Goal: Navigation & Orientation: Find specific page/section

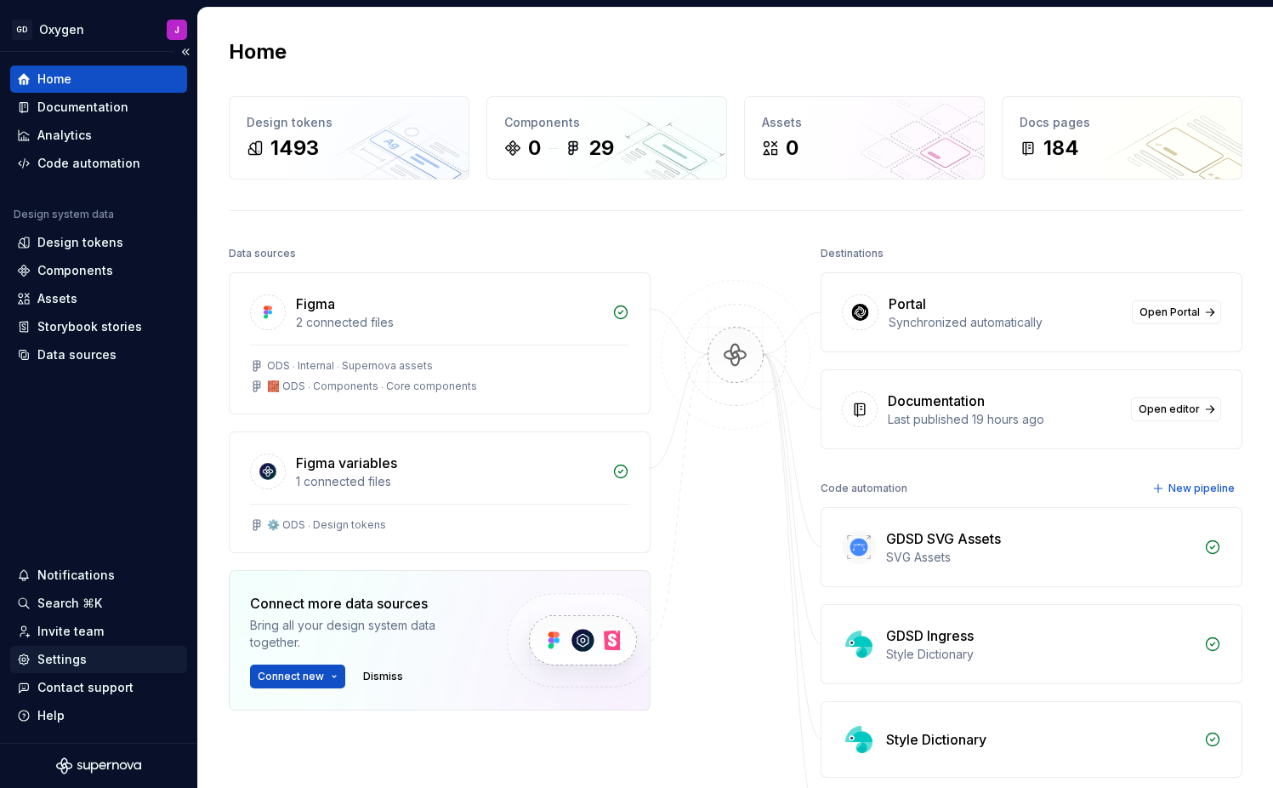
click at [76, 663] on div "Settings" at bounding box center [61, 659] width 49 height 17
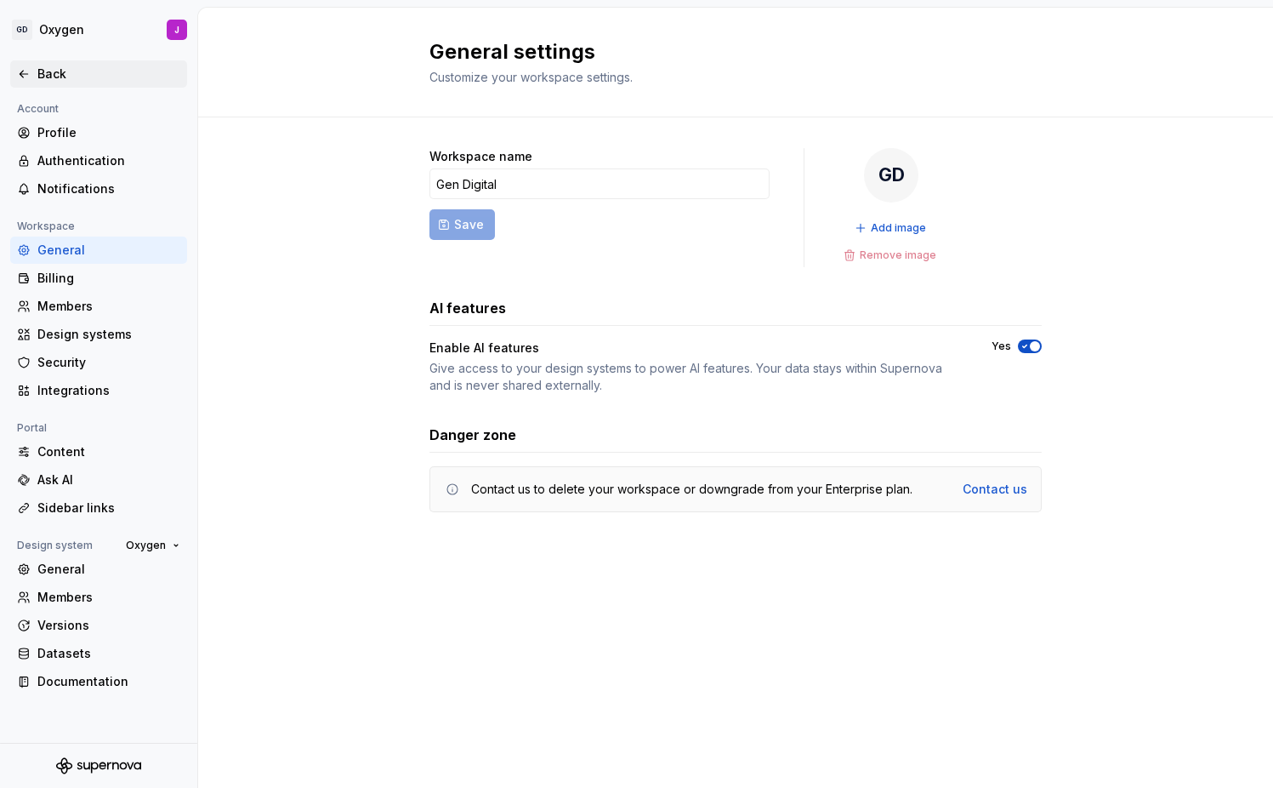
click at [55, 75] on div "Back" at bounding box center [108, 74] width 143 height 17
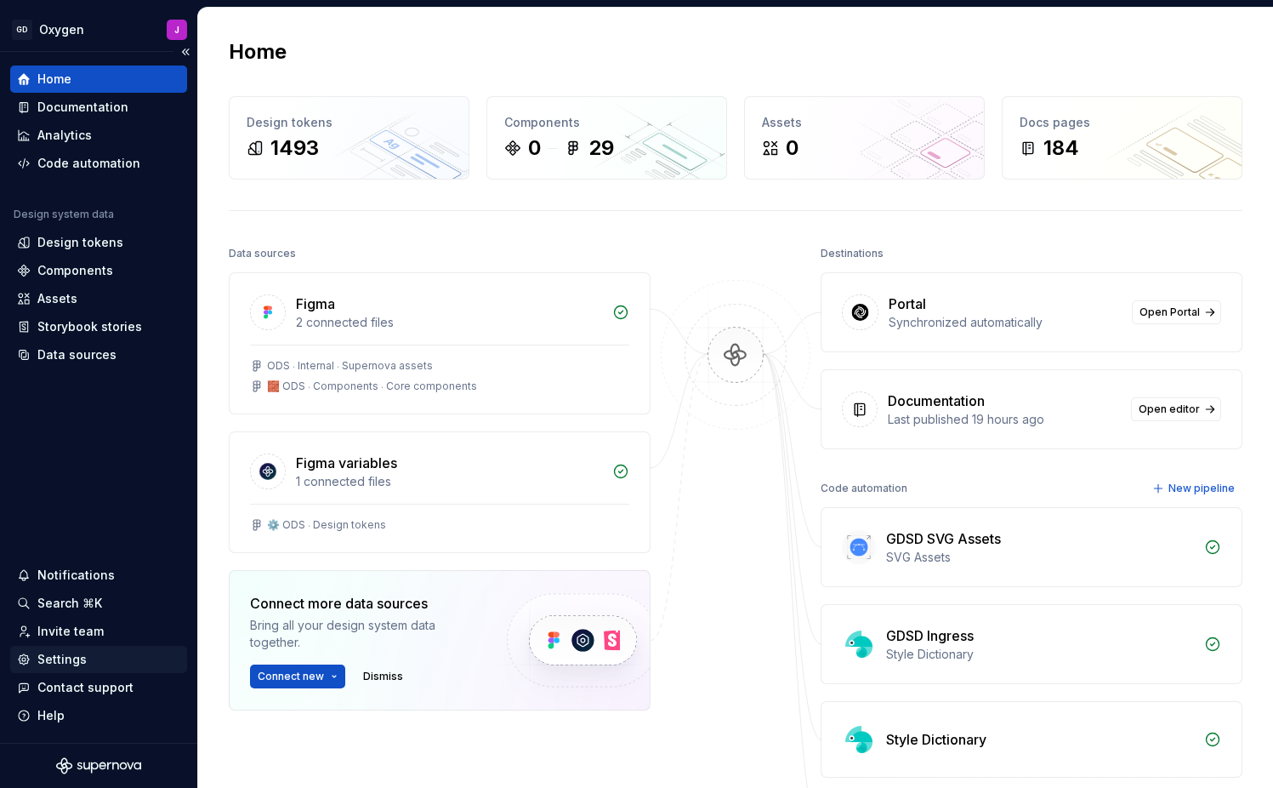
click at [66, 655] on div "Settings" at bounding box center [61, 659] width 49 height 17
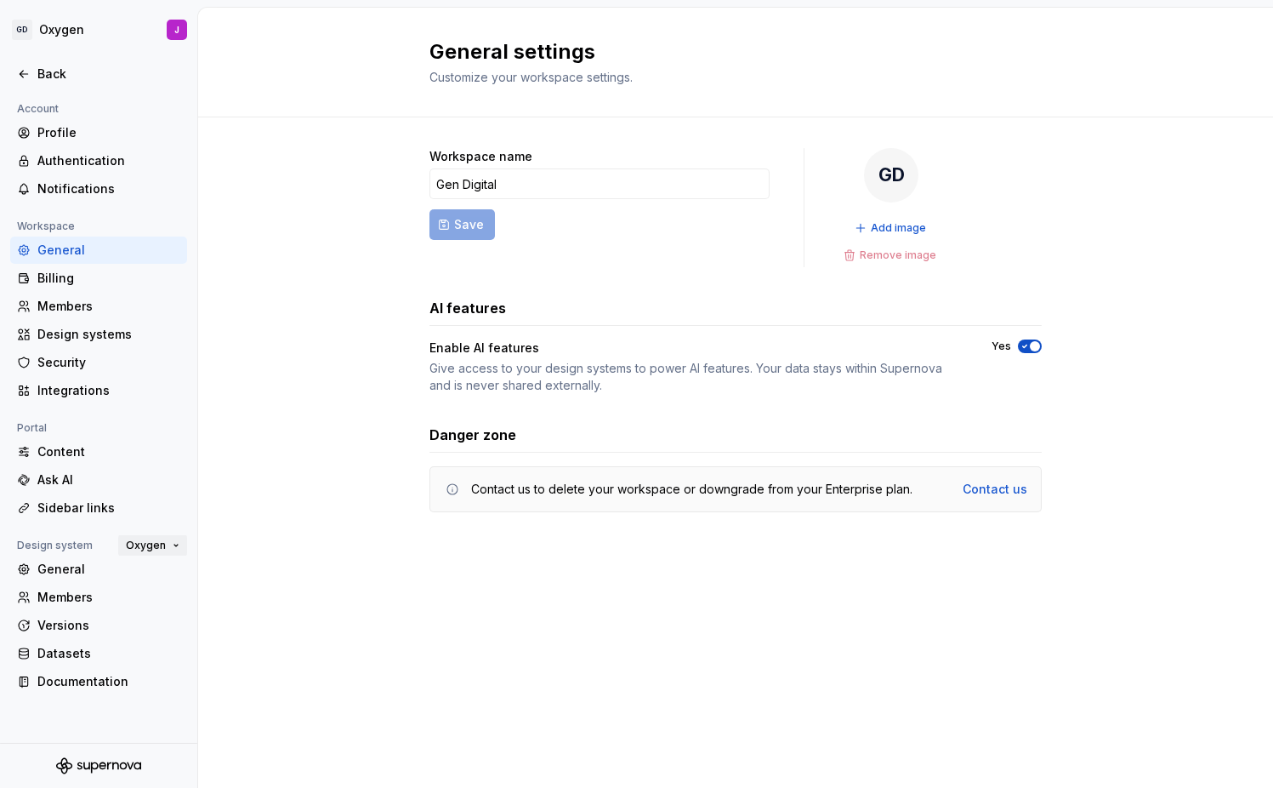
click at [170, 541] on button "Oxygen" at bounding box center [152, 545] width 69 height 24
click at [170, 567] on div "ODS2" at bounding box center [222, 575] width 197 height 27
click at [56, 70] on div "Back" at bounding box center [108, 74] width 143 height 17
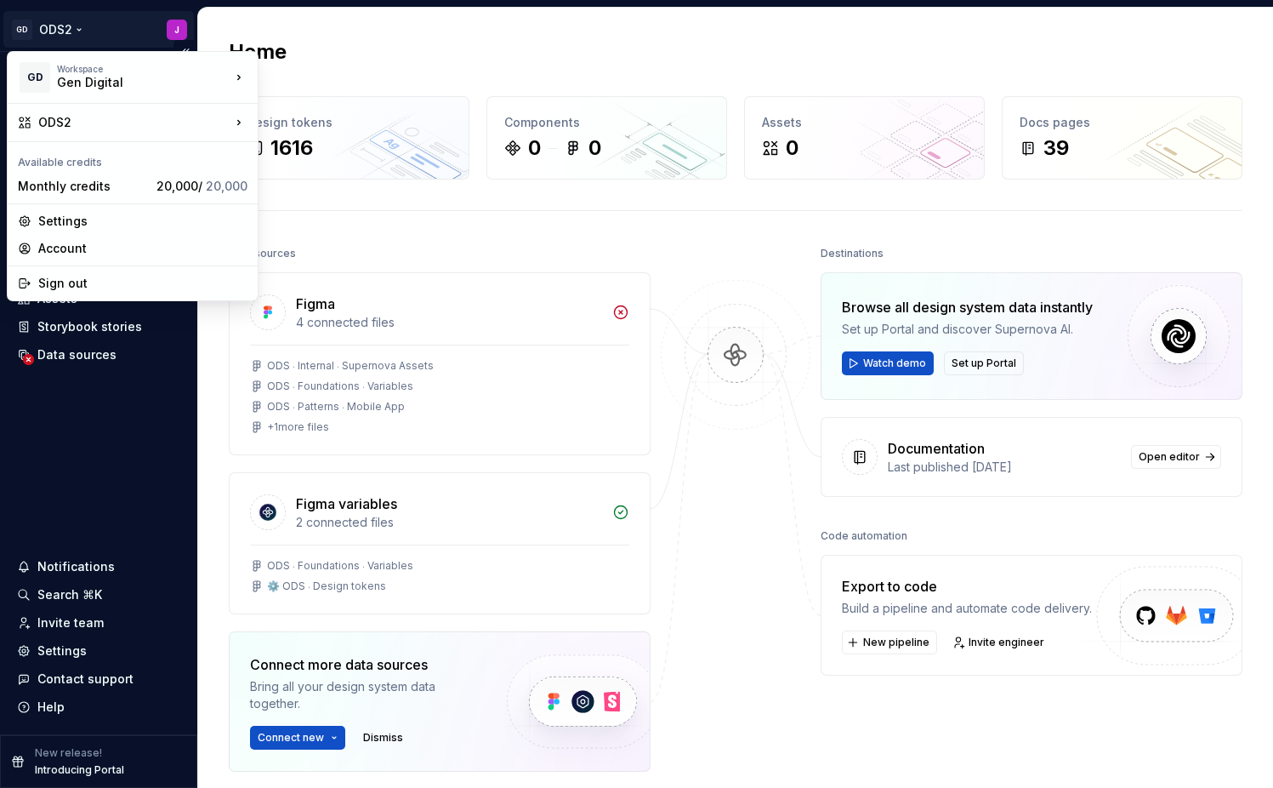
click at [79, 28] on html "GD ODS2 J Home Documentation Analytics Code automation Design system data Desig…" at bounding box center [636, 394] width 1273 height 788
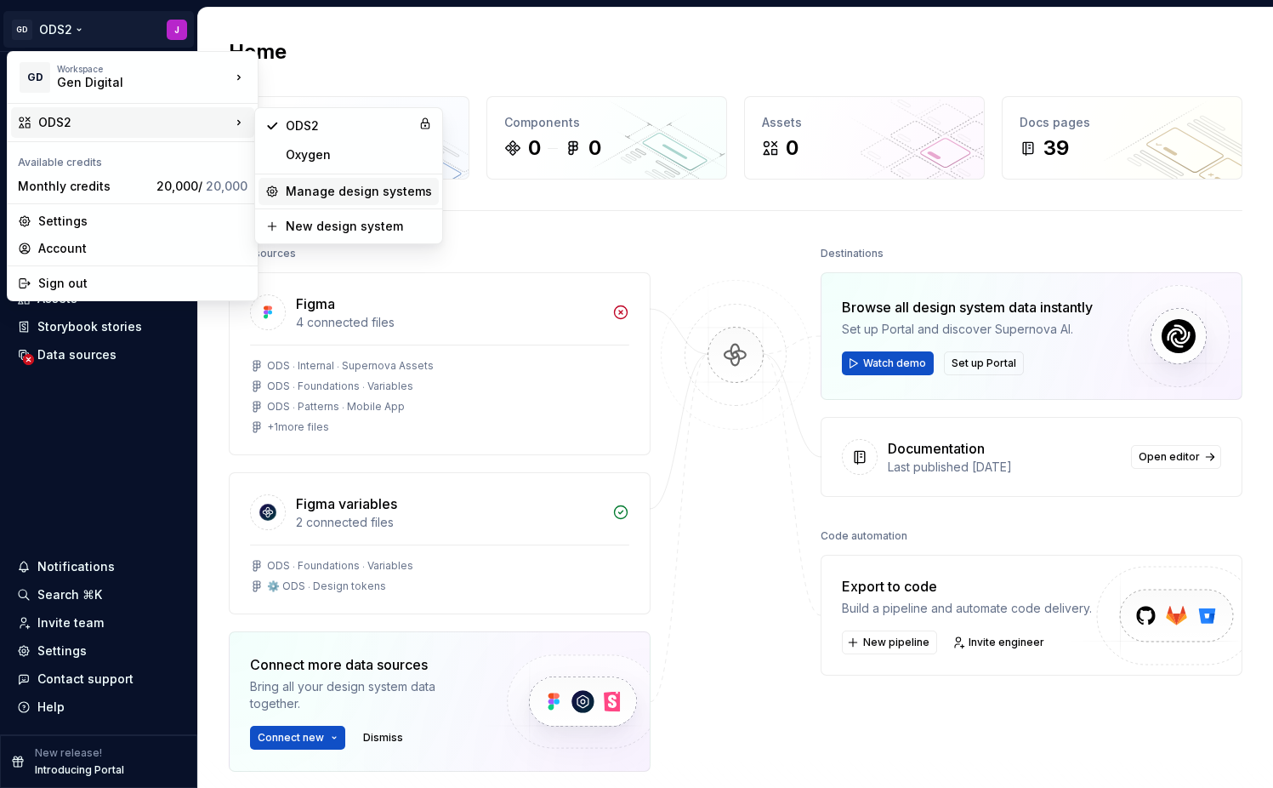
click at [339, 191] on div "Manage design systems" at bounding box center [359, 191] width 146 height 17
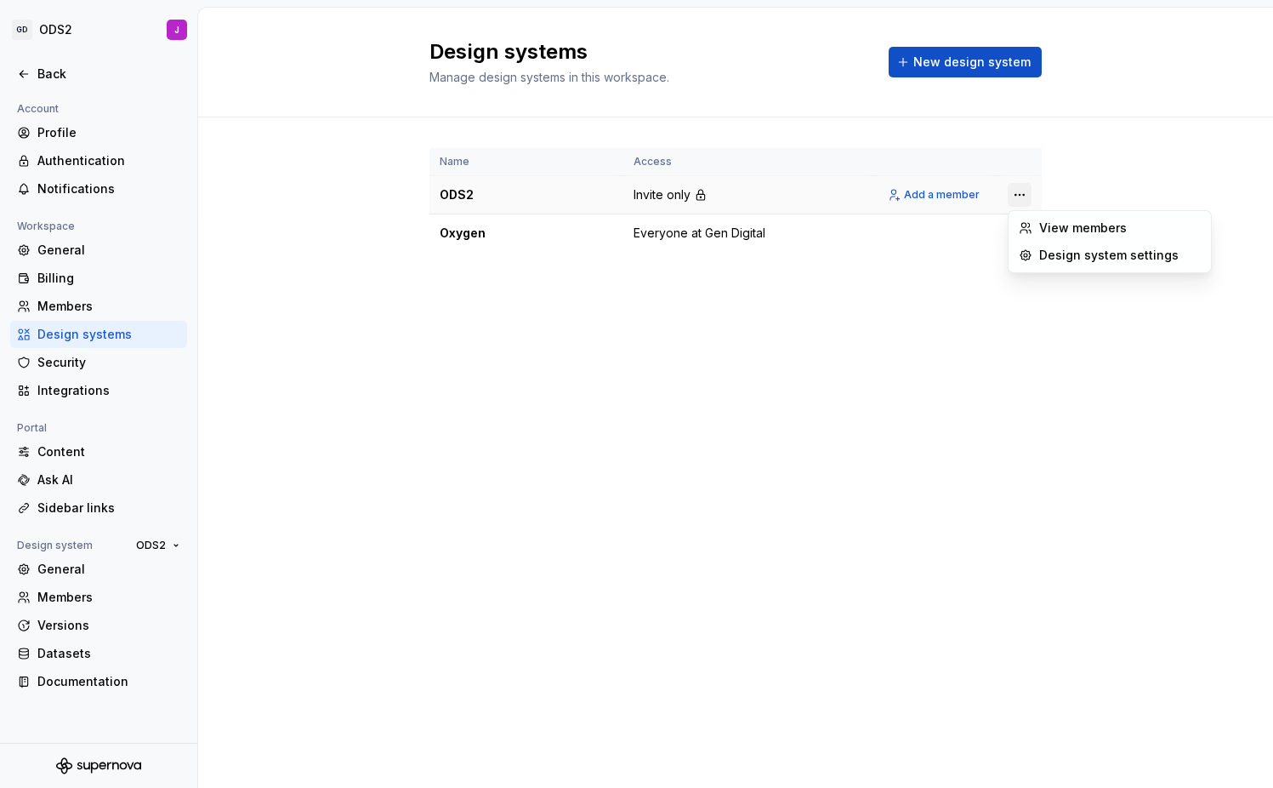
click at [1023, 197] on html "GD ODS2 J Back Account Profile Authentication Notifications Workspace General B…" at bounding box center [636, 394] width 1273 height 788
click at [1063, 252] on div "Design system settings" at bounding box center [1121, 255] width 162 height 17
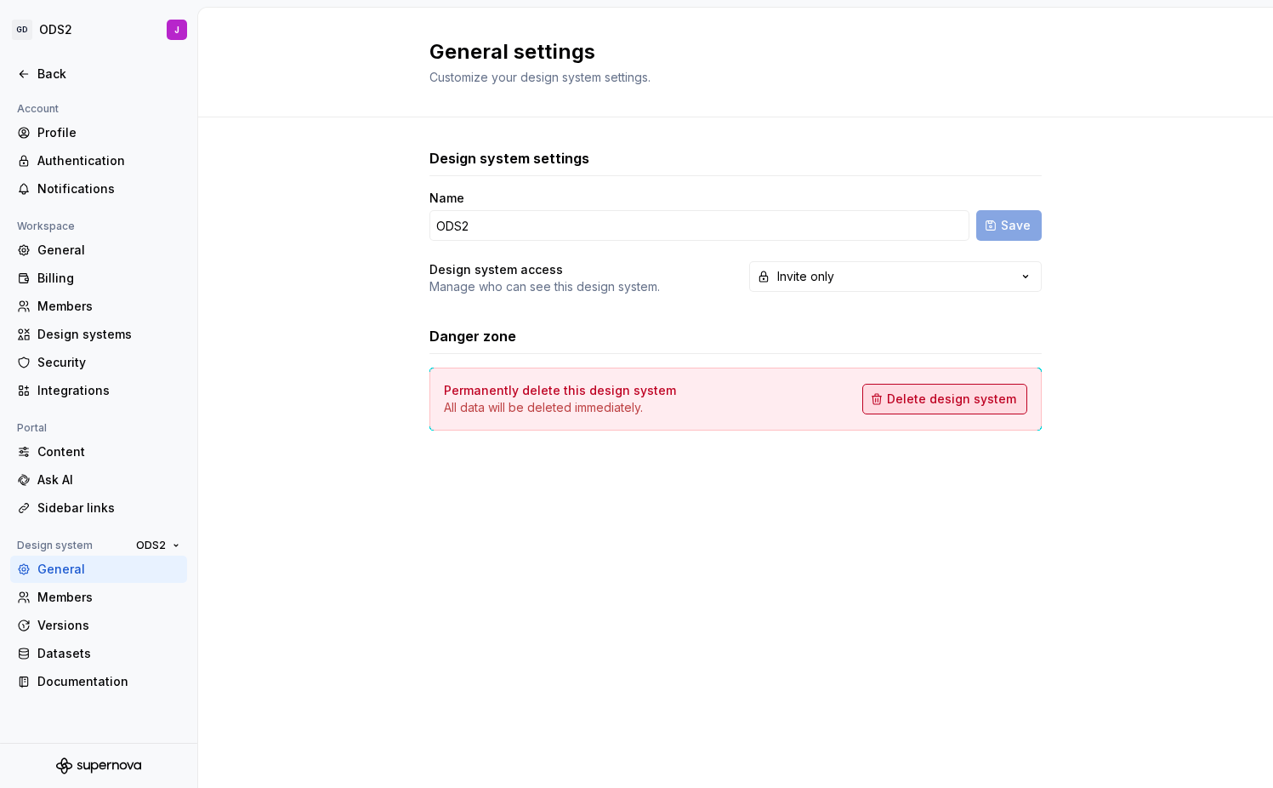
click at [961, 393] on span "Delete design system" at bounding box center [951, 398] width 129 height 17
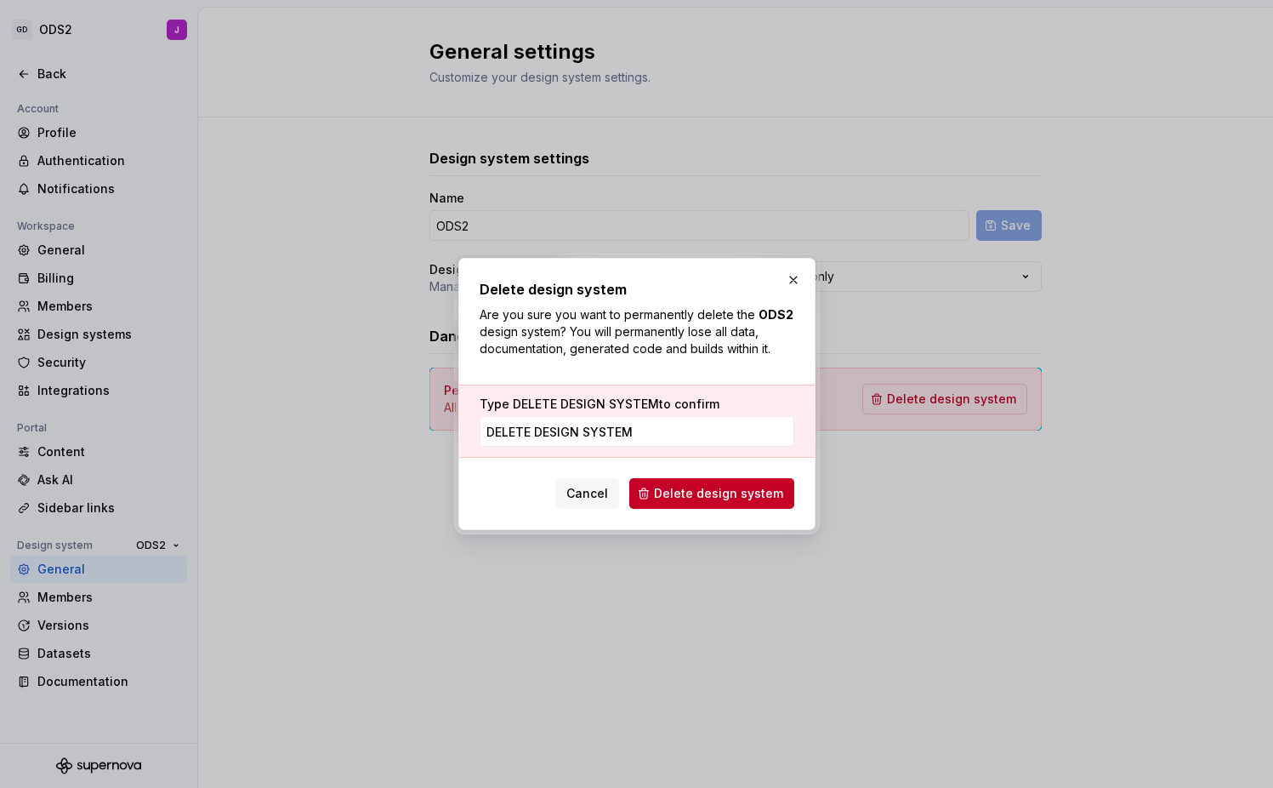
type input "DELETE DESIGN SYSTEM"
drag, startPoint x: 707, startPoint y: 259, endPoint x: 747, endPoint y: 312, distance: 66.2
click at [747, 312] on div "Delete design system Are you sure you want to permanently delete the ODS2 desig…" at bounding box center [637, 394] width 357 height 272
click at [795, 279] on button "button" at bounding box center [794, 280] width 24 height 24
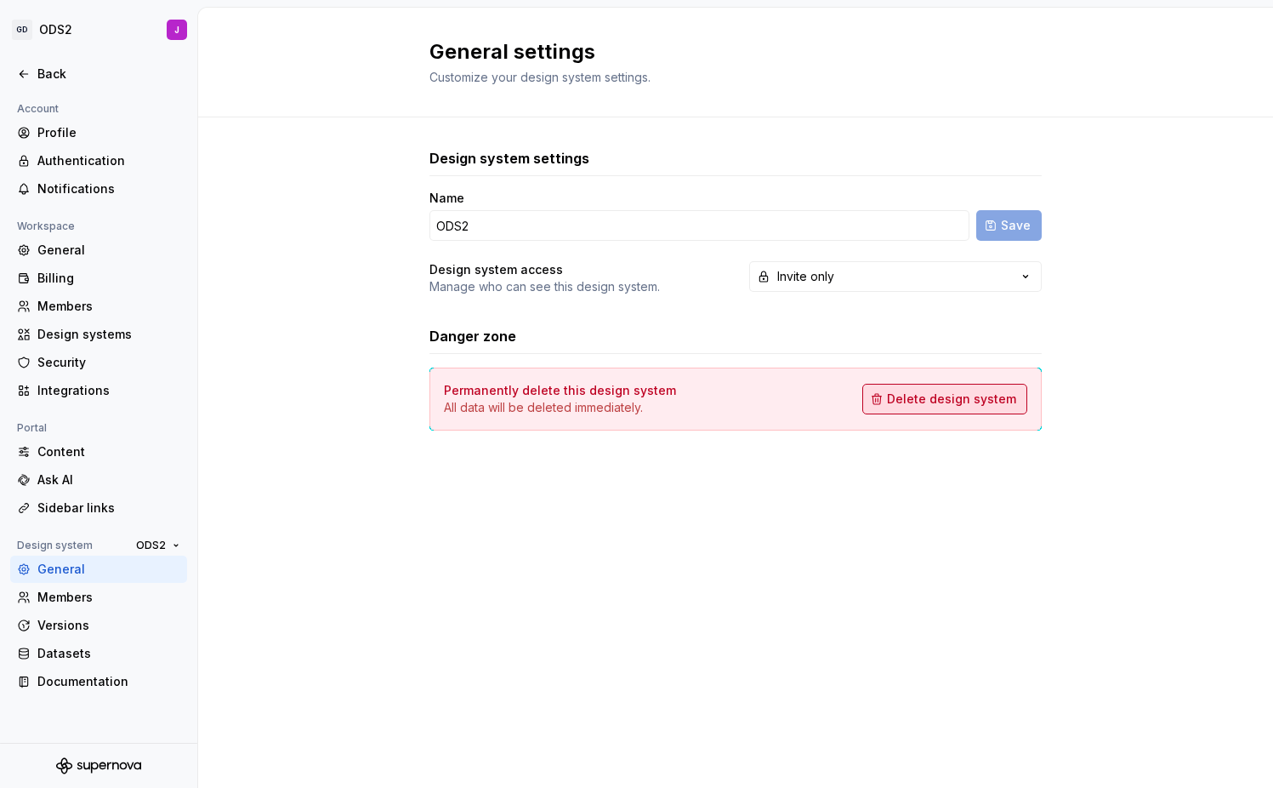
click at [988, 402] on span "Delete design system" at bounding box center [951, 398] width 129 height 17
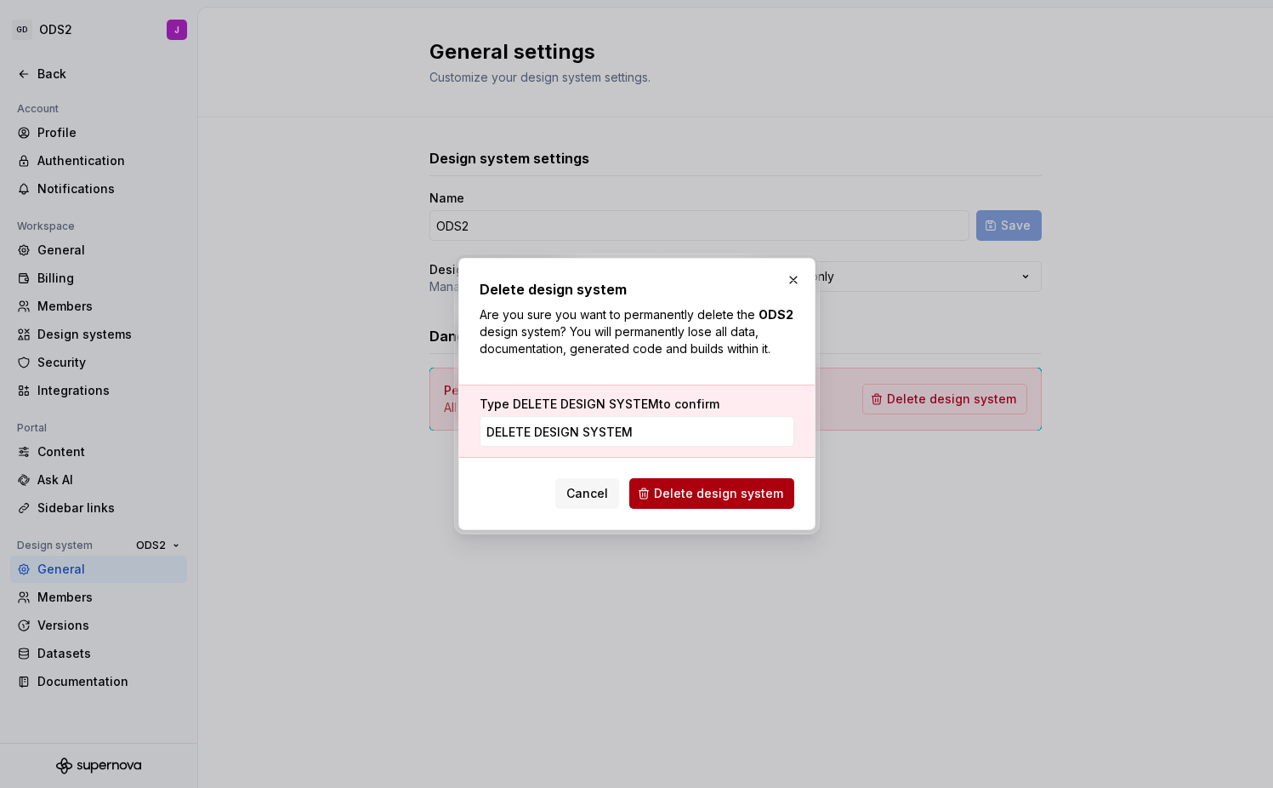
type input "DELETE DESIGN SYSTEM"
click at [745, 492] on span "Delete design system" at bounding box center [718, 493] width 129 height 17
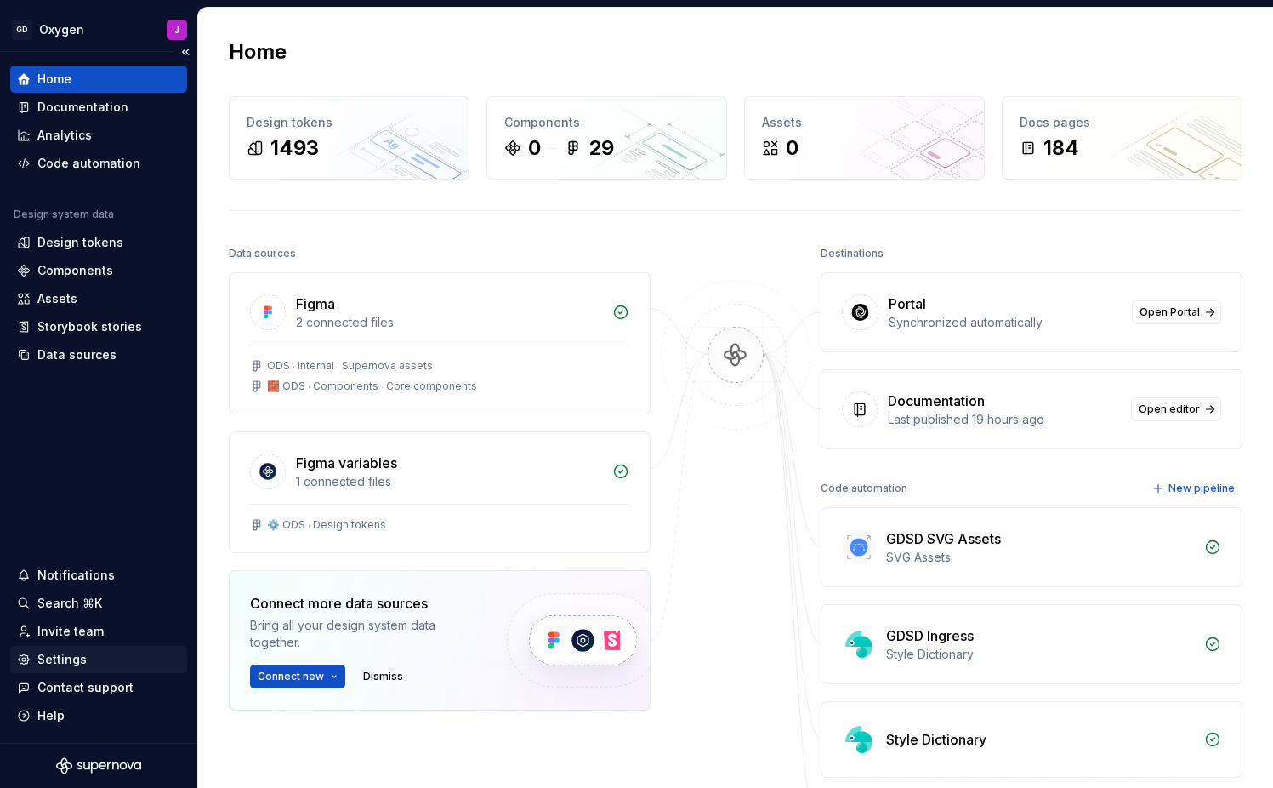
click at [58, 657] on div "Settings" at bounding box center [61, 659] width 49 height 17
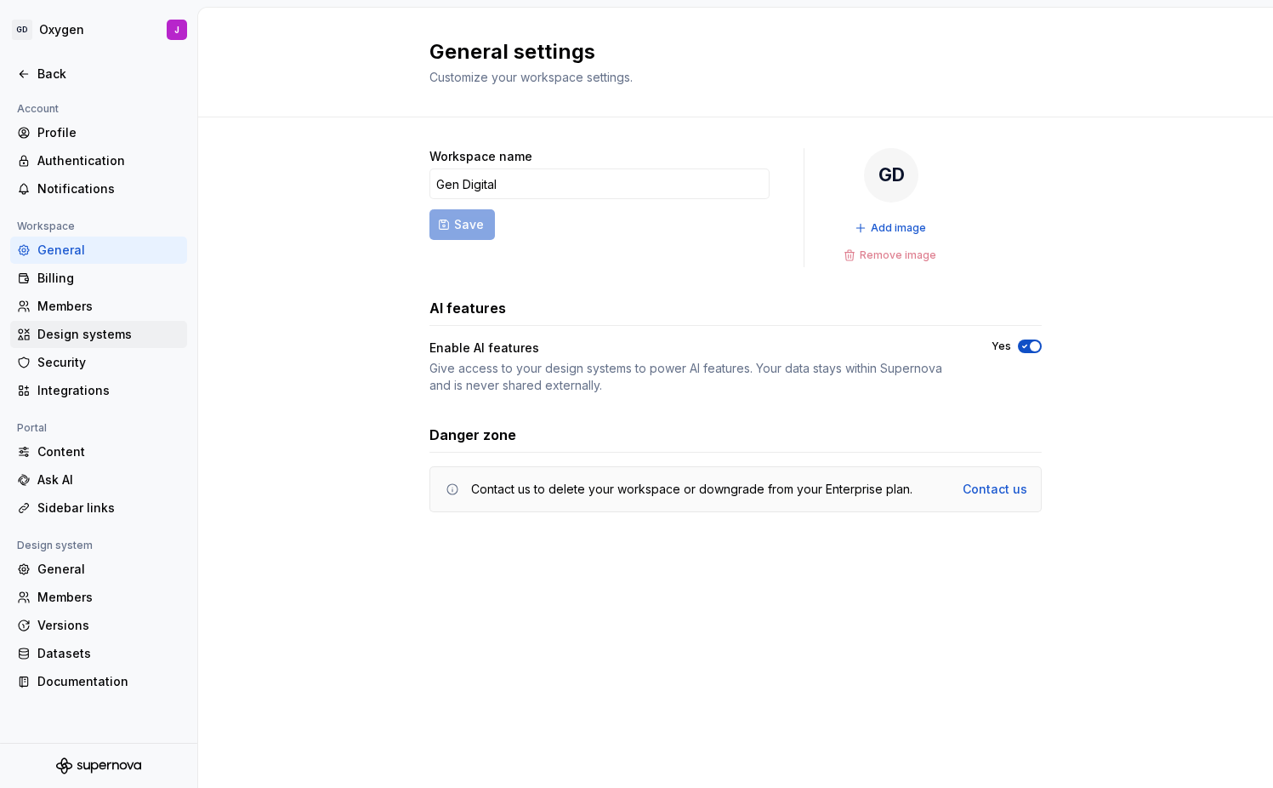
click at [98, 333] on div "Design systems" at bounding box center [108, 334] width 143 height 17
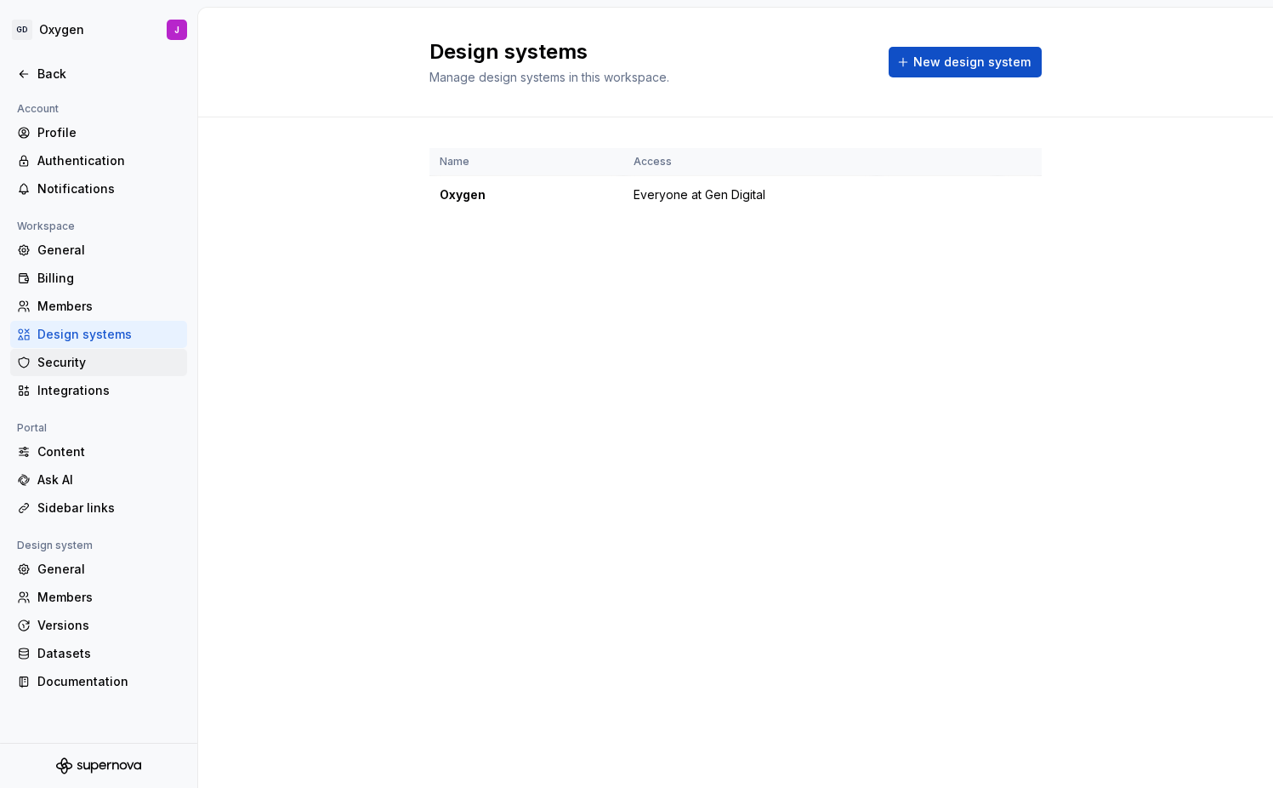
click at [73, 366] on div "Security" at bounding box center [108, 362] width 143 height 17
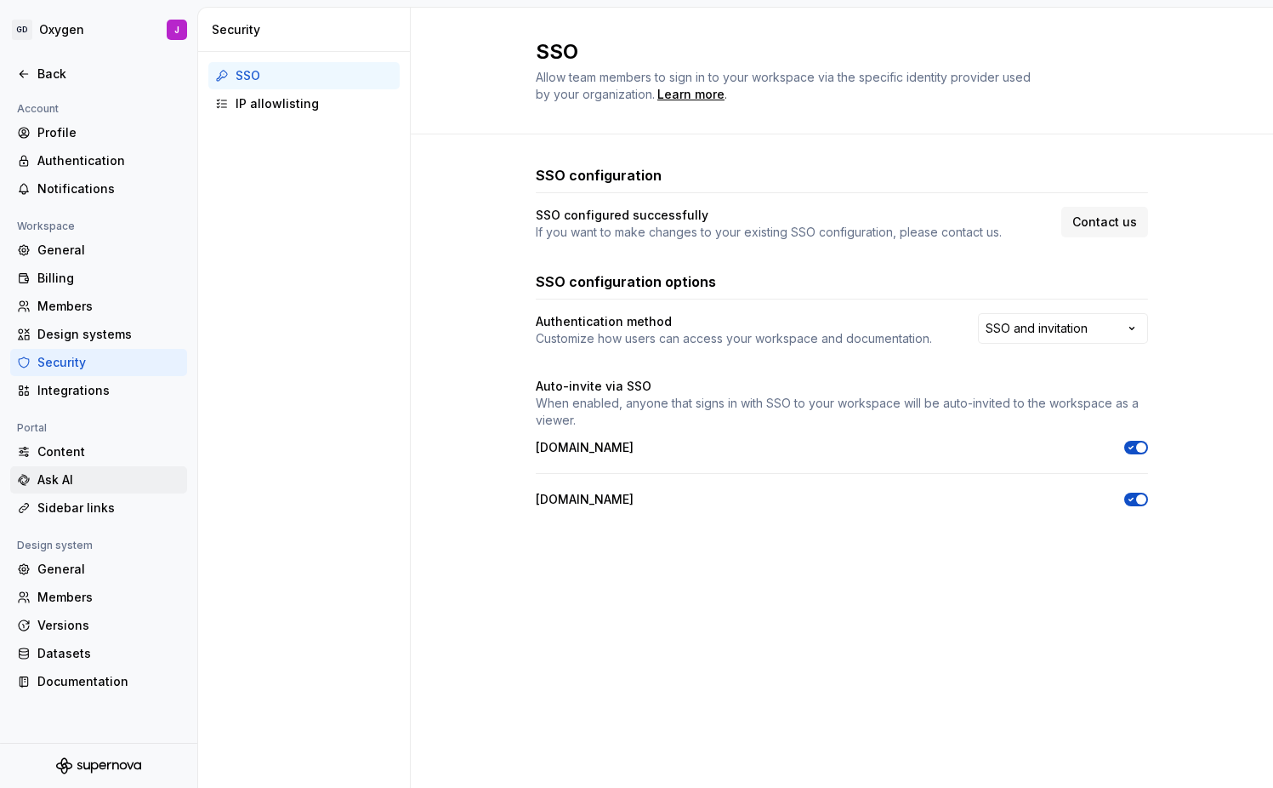
click at [65, 471] on div "Ask AI" at bounding box center [108, 479] width 143 height 17
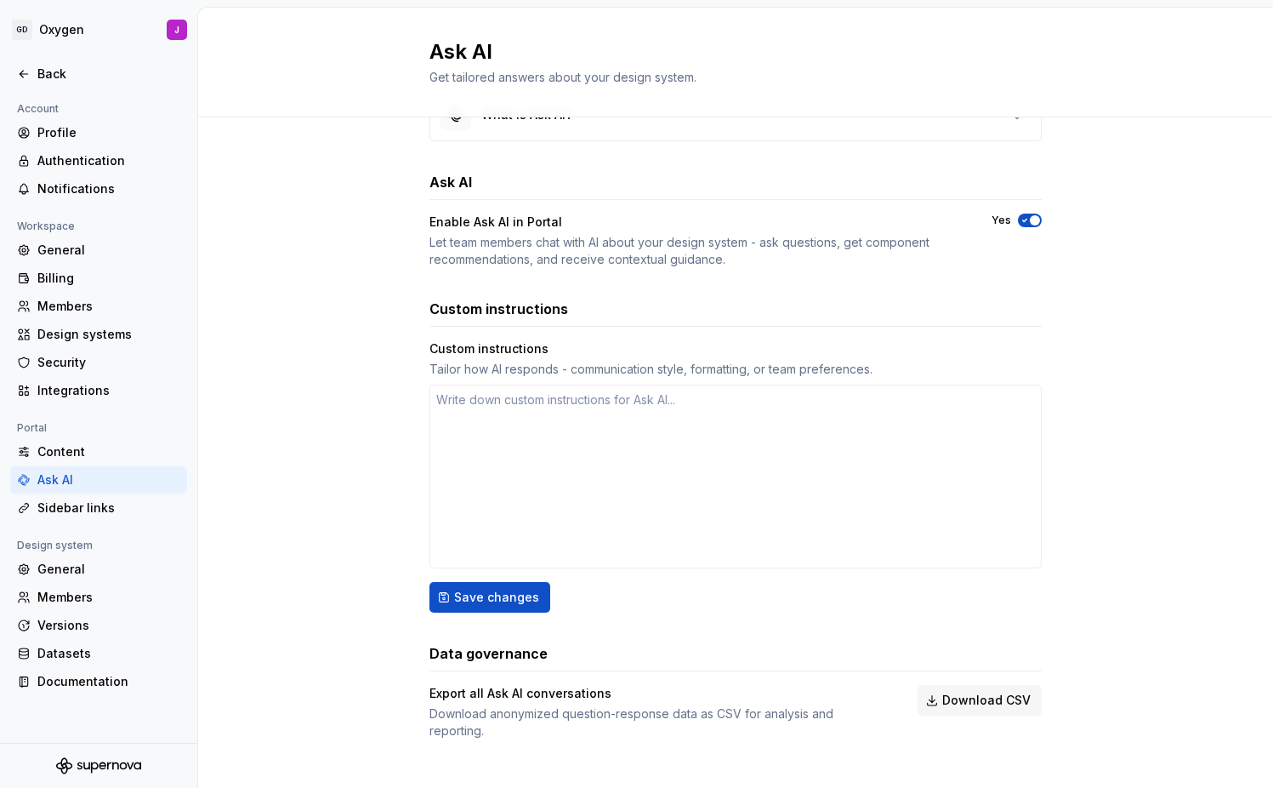
scroll to position [59, 0]
click at [61, 657] on div "Datasets" at bounding box center [108, 653] width 143 height 17
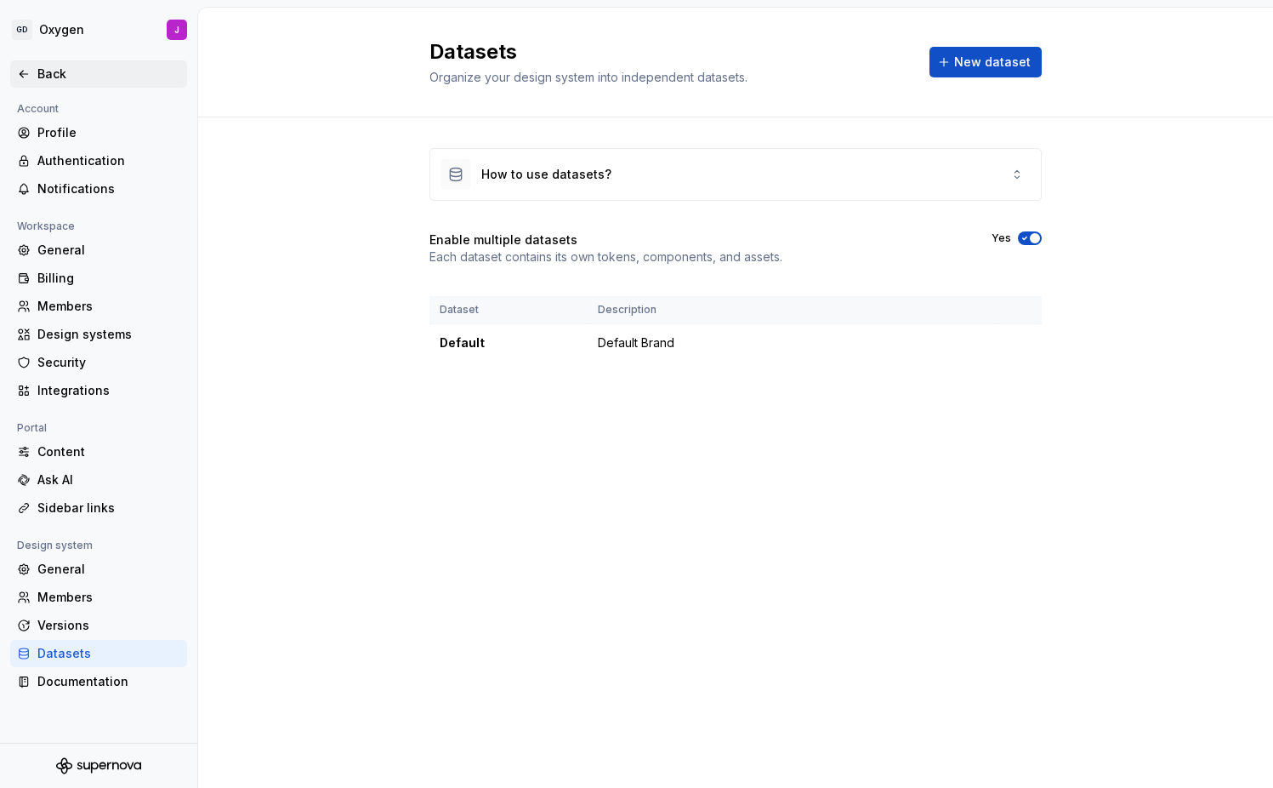
click at [56, 74] on div "Back" at bounding box center [108, 74] width 143 height 17
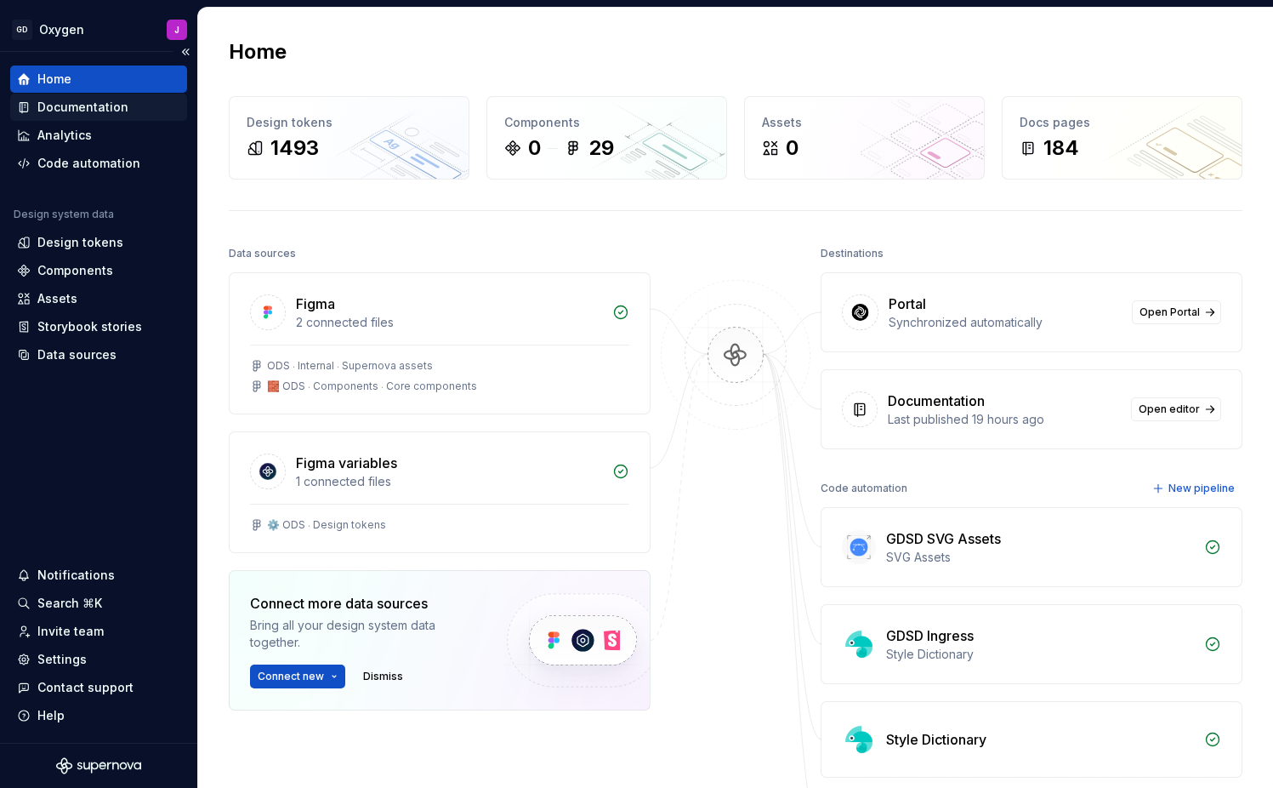
click at [108, 108] on div "Documentation" at bounding box center [82, 107] width 91 height 17
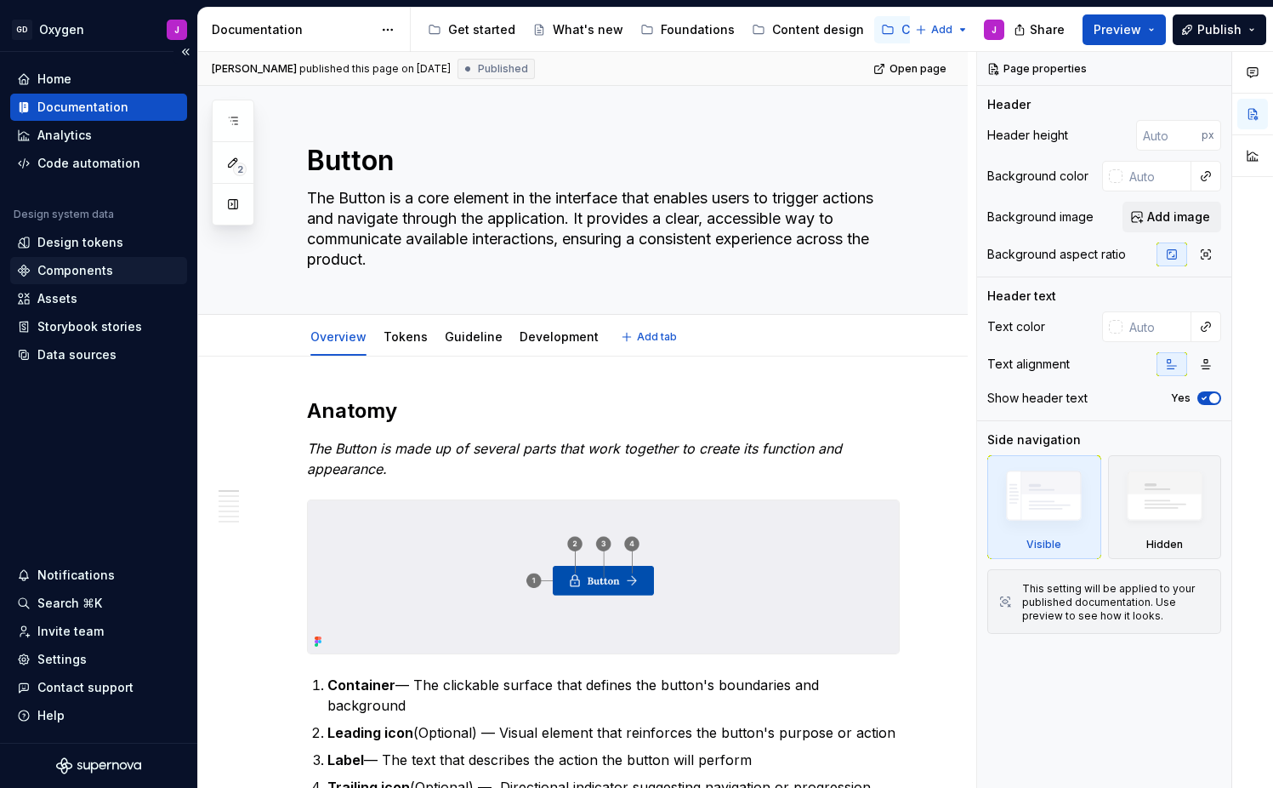
type textarea "*"
click at [83, 139] on div "Analytics" at bounding box center [64, 135] width 54 height 17
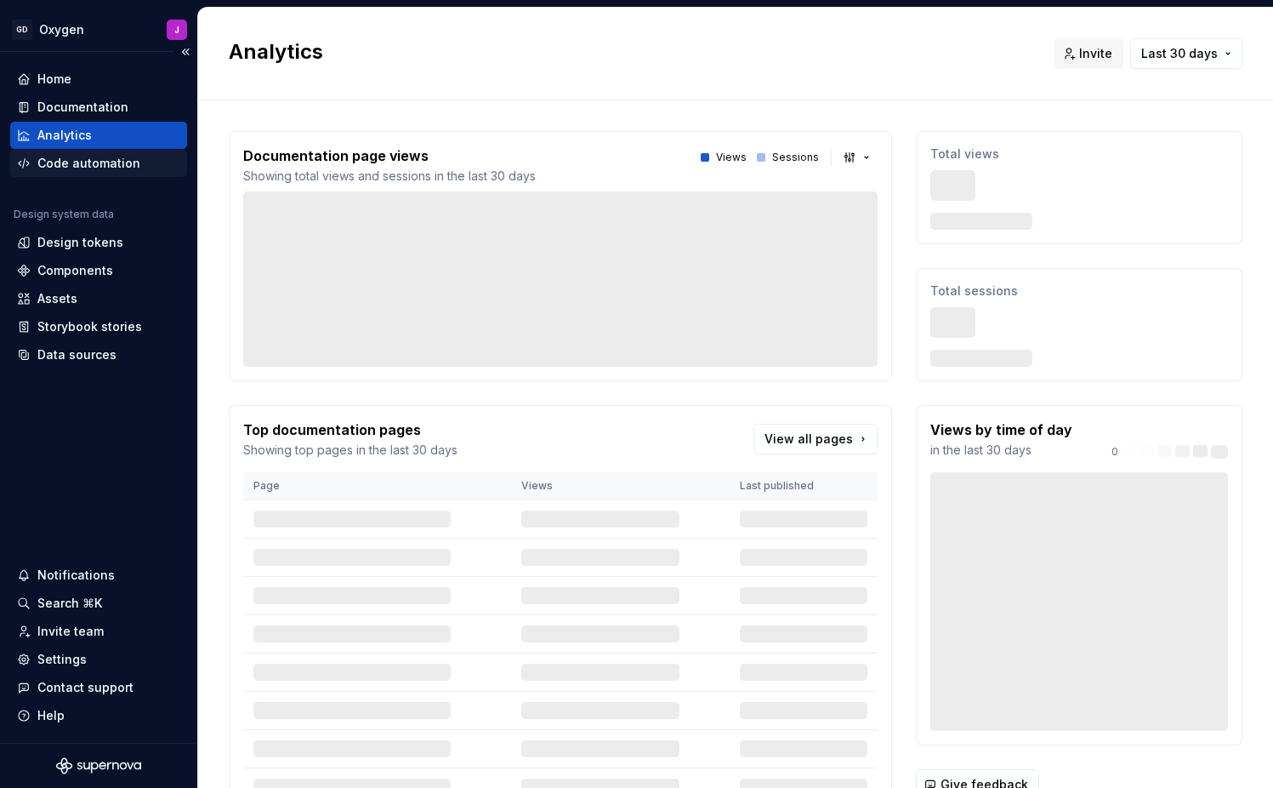
click at [89, 158] on div "Code automation" at bounding box center [88, 163] width 103 height 17
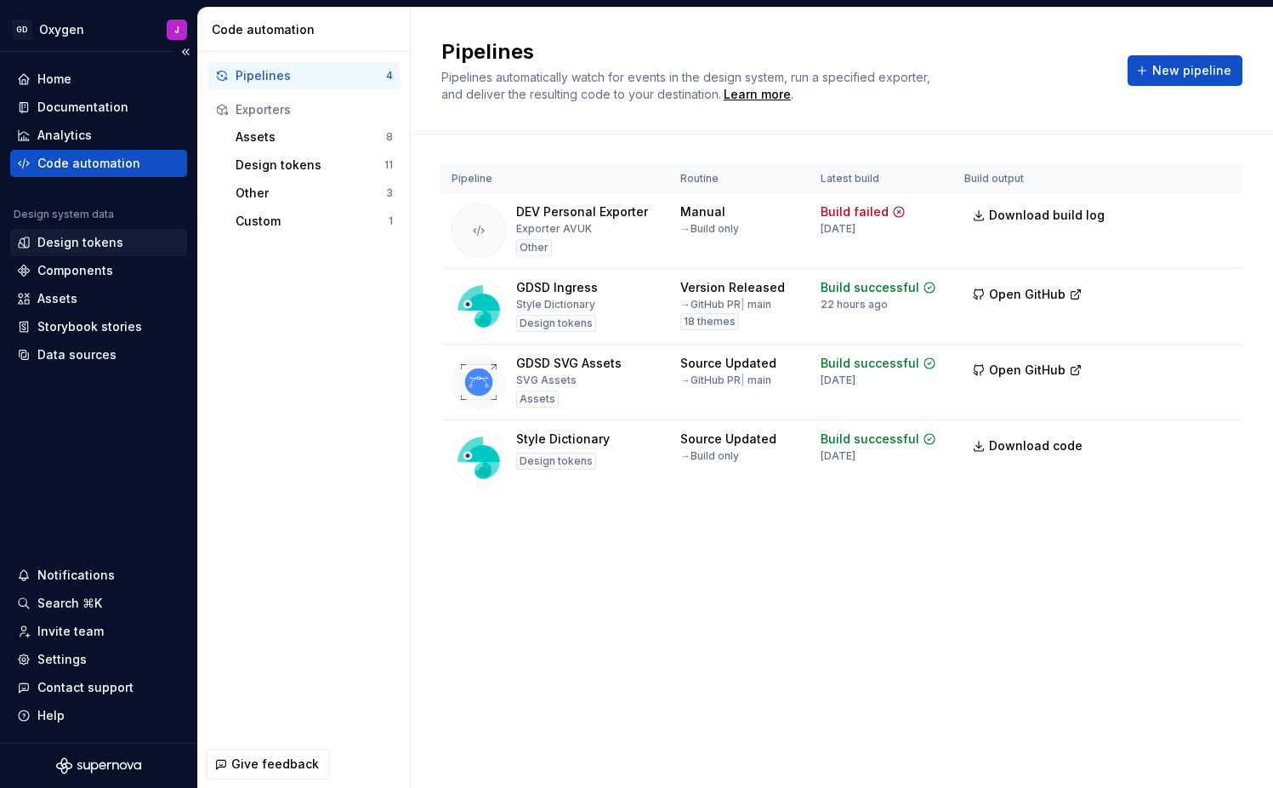
click at [88, 242] on div "Design tokens" at bounding box center [80, 242] width 86 height 17
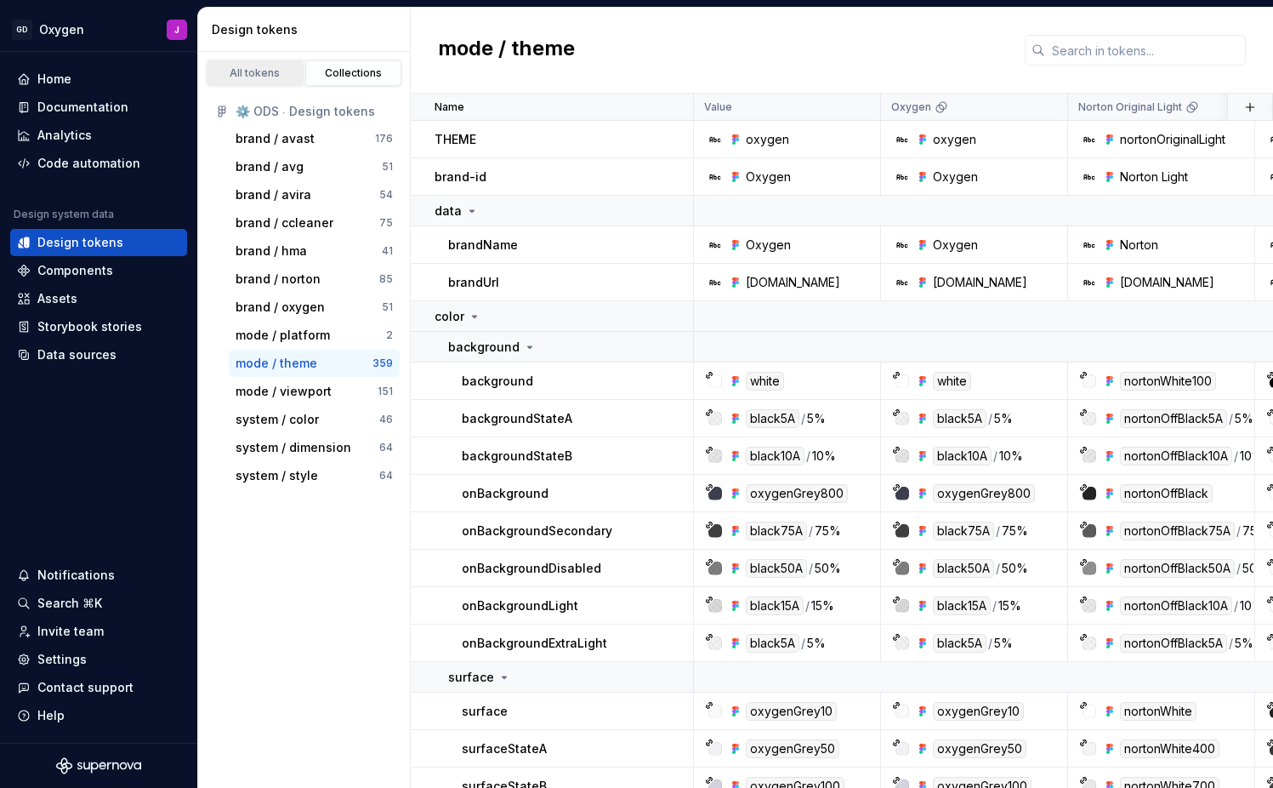
click at [276, 75] on div "All tokens" at bounding box center [255, 73] width 85 height 14
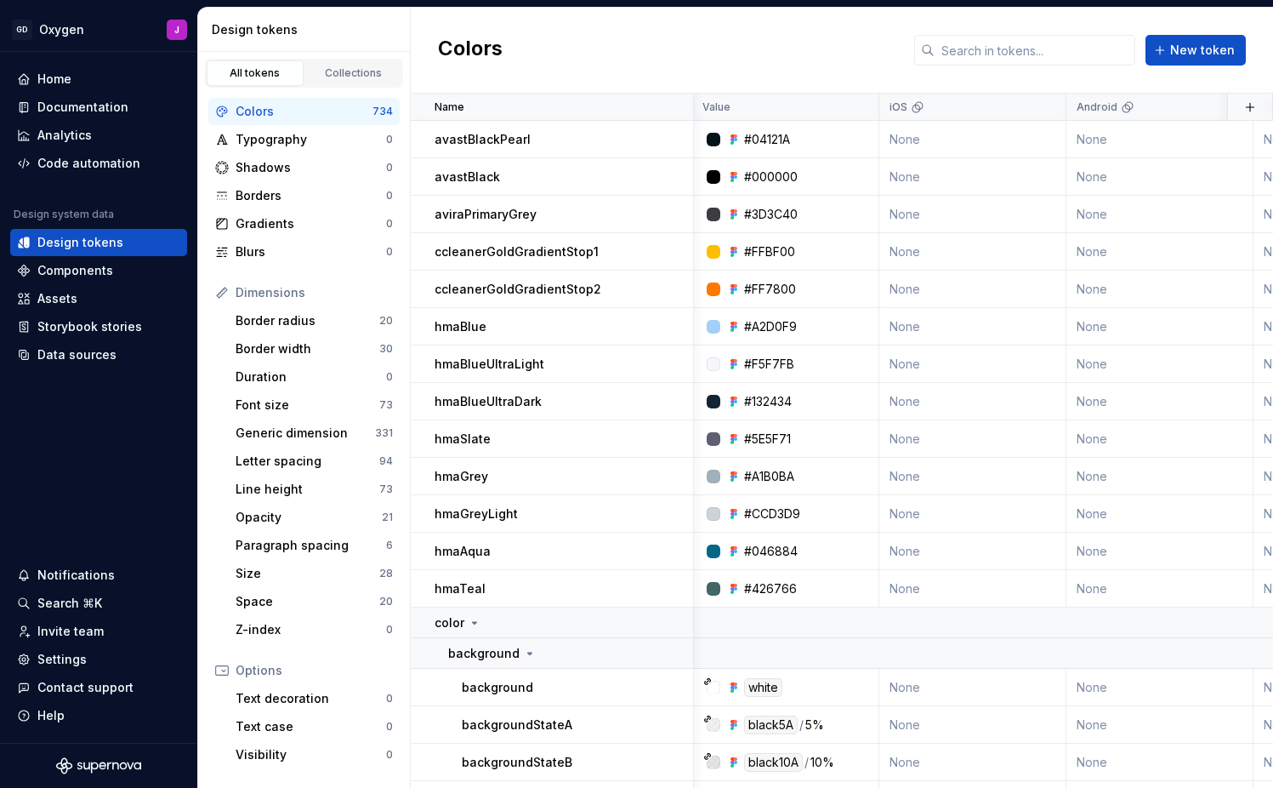
scroll to position [0, 2]
click at [360, 74] on div "Collections" at bounding box center [353, 73] width 85 height 14
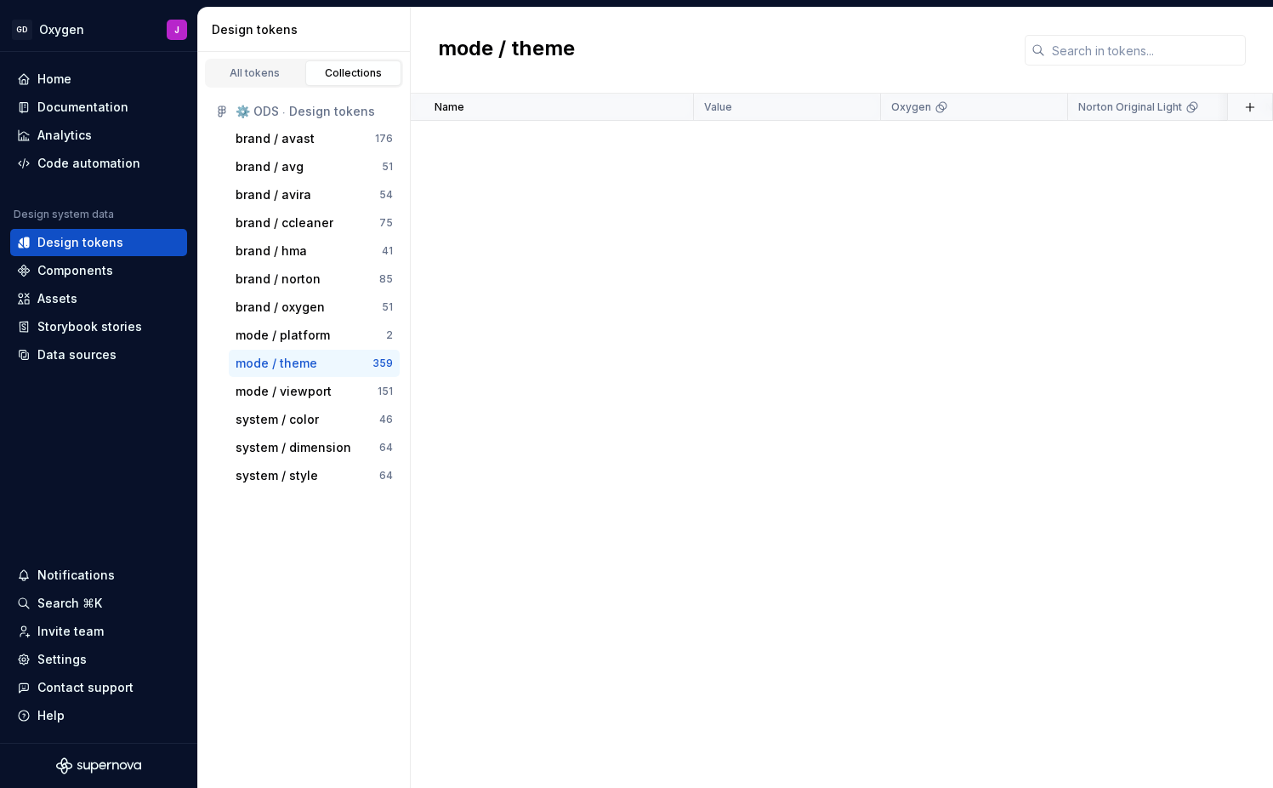
scroll to position [3053, 0]
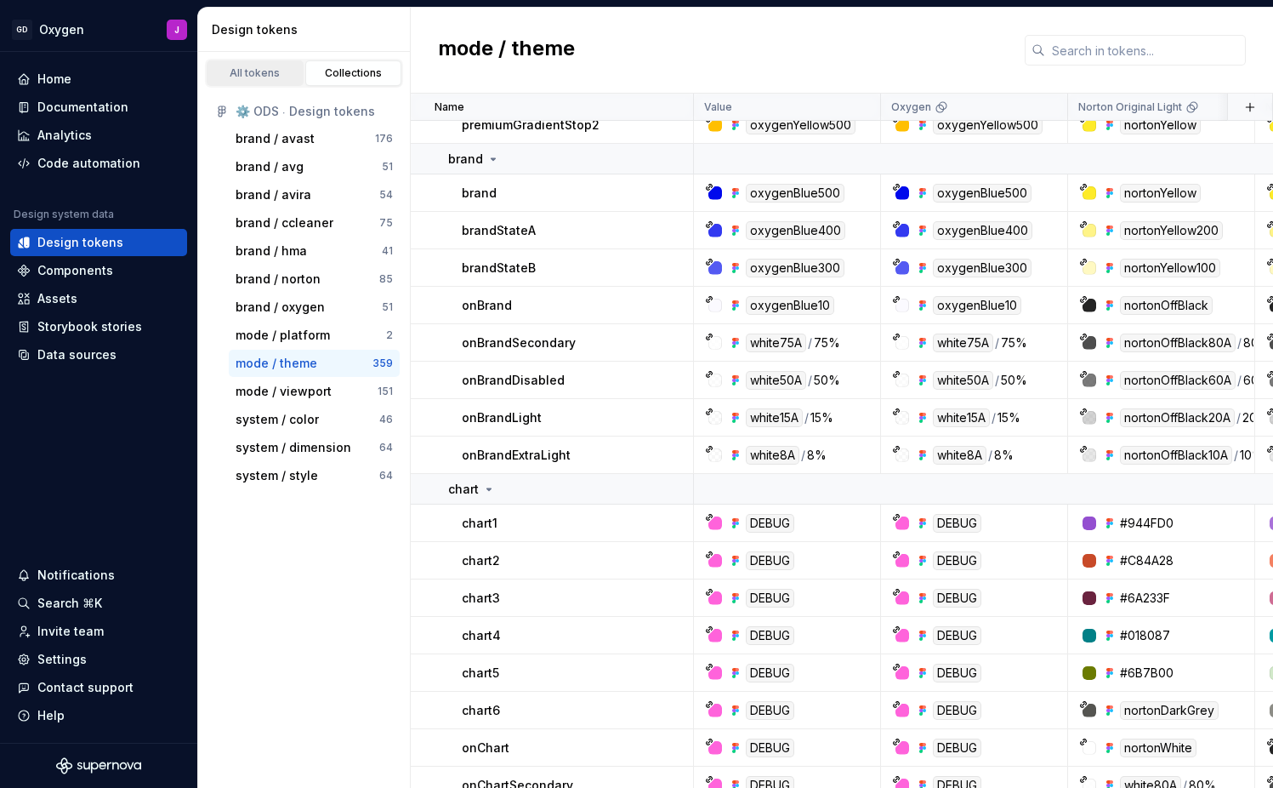
click at [265, 78] on div "All tokens" at bounding box center [255, 73] width 85 height 14
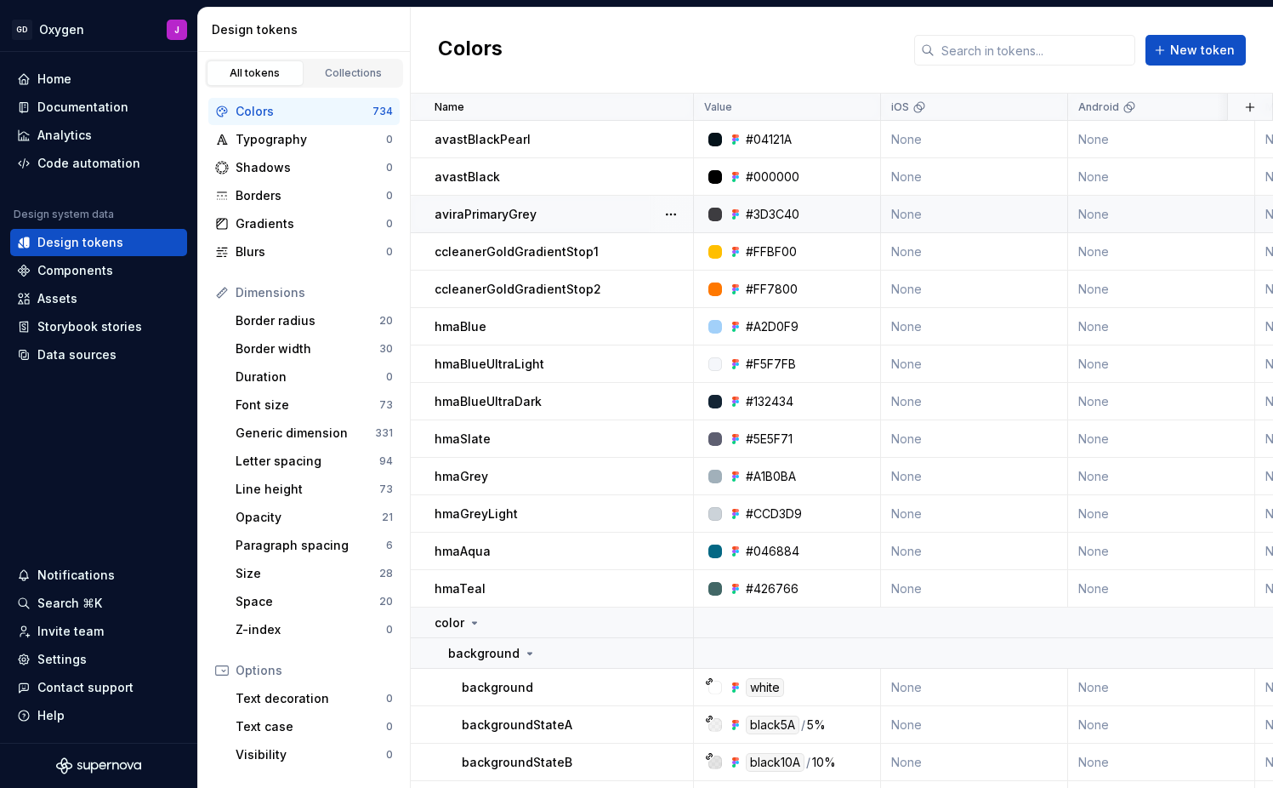
scroll to position [1232, 0]
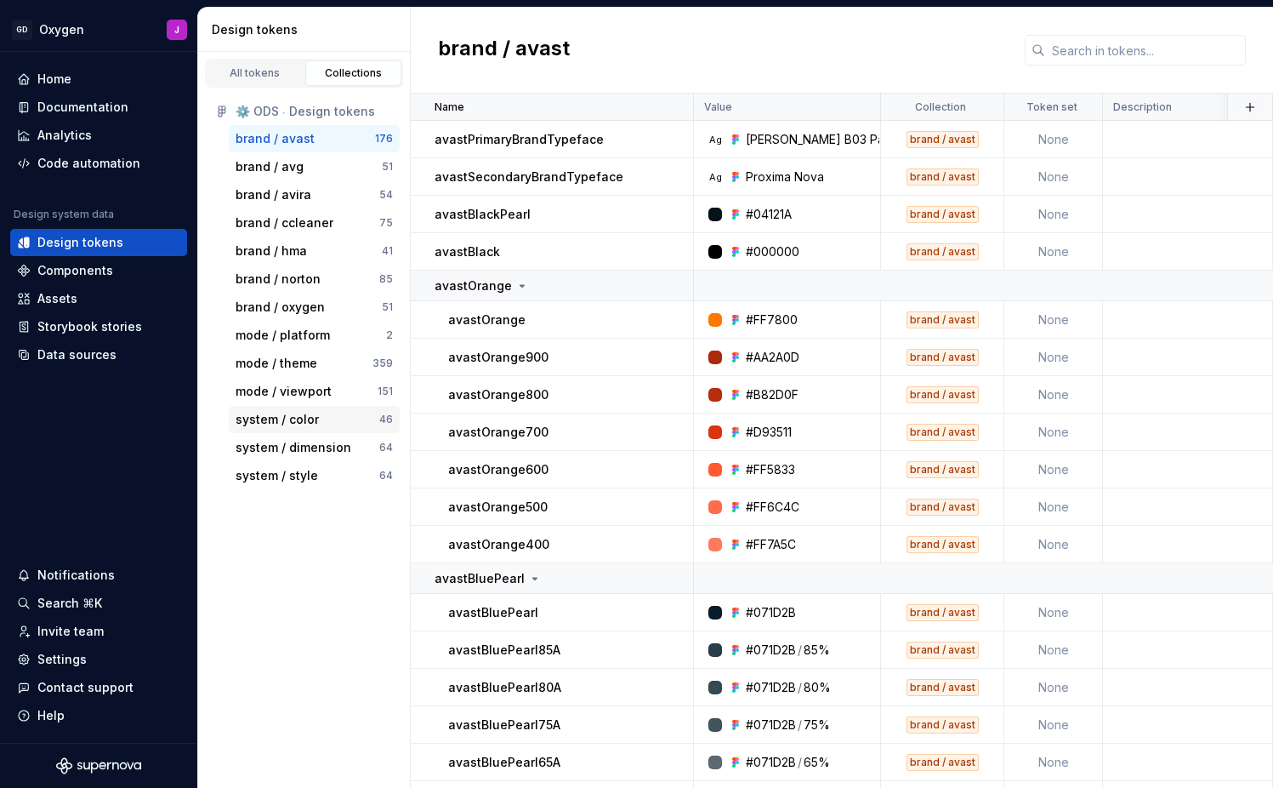
click at [319, 413] on div "system / color" at bounding box center [308, 419] width 144 height 17
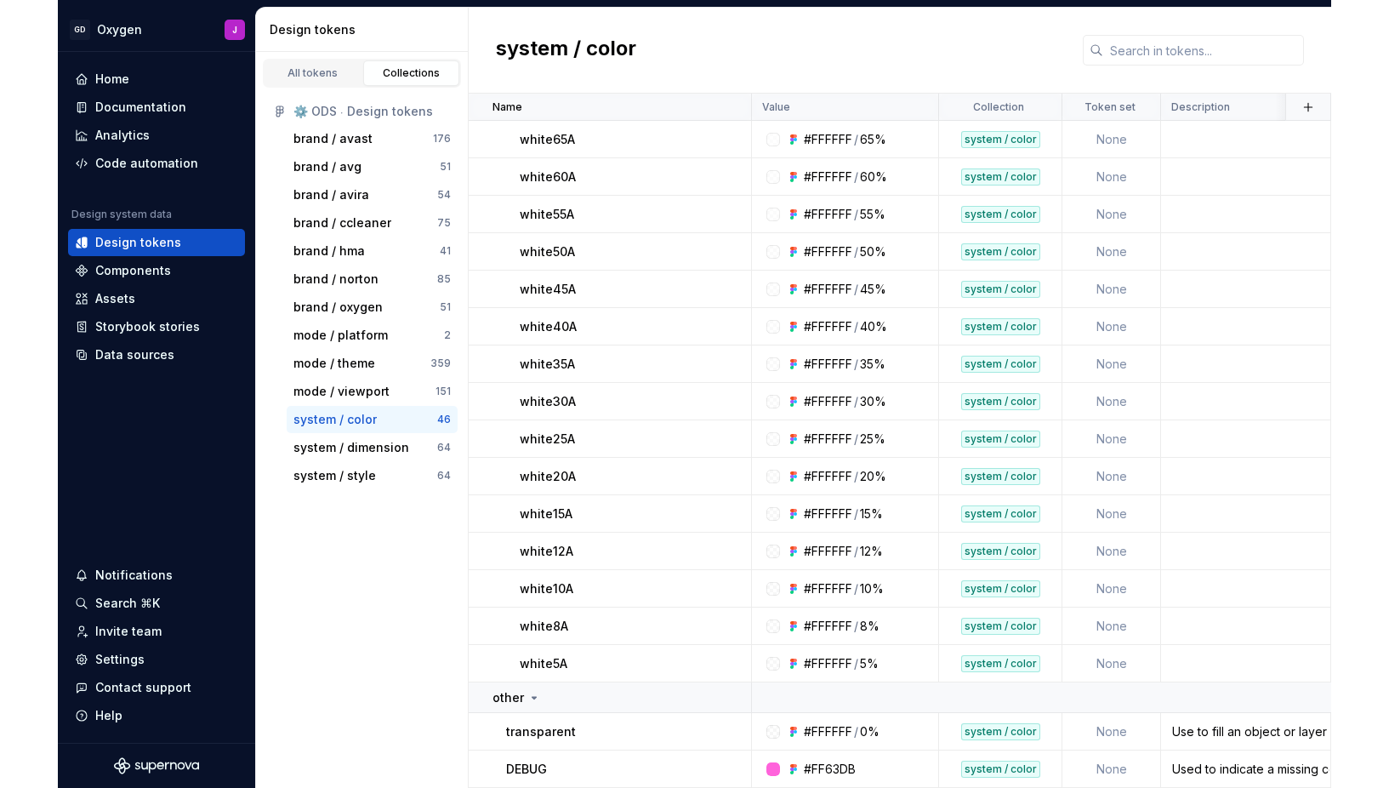
scroll to position [1177, 0]
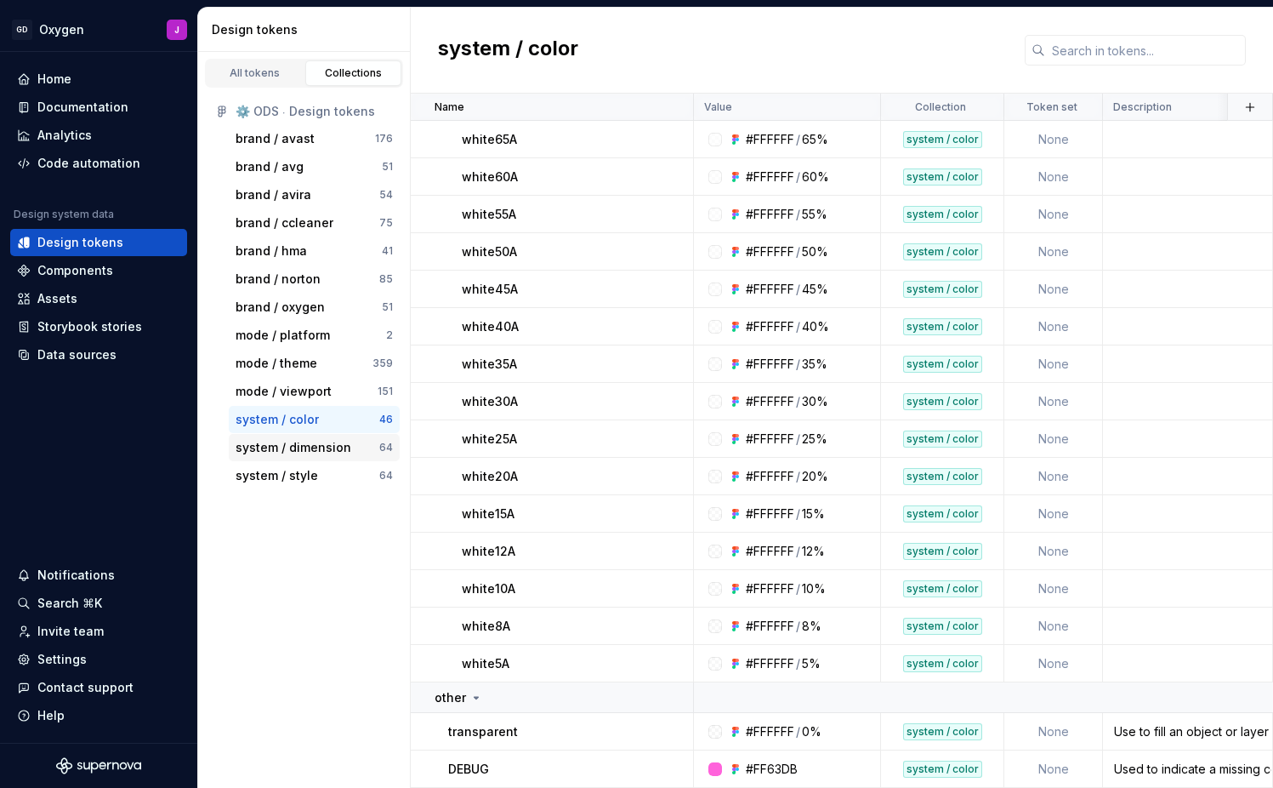
click at [324, 455] on div "system / dimension" at bounding box center [294, 447] width 116 height 17
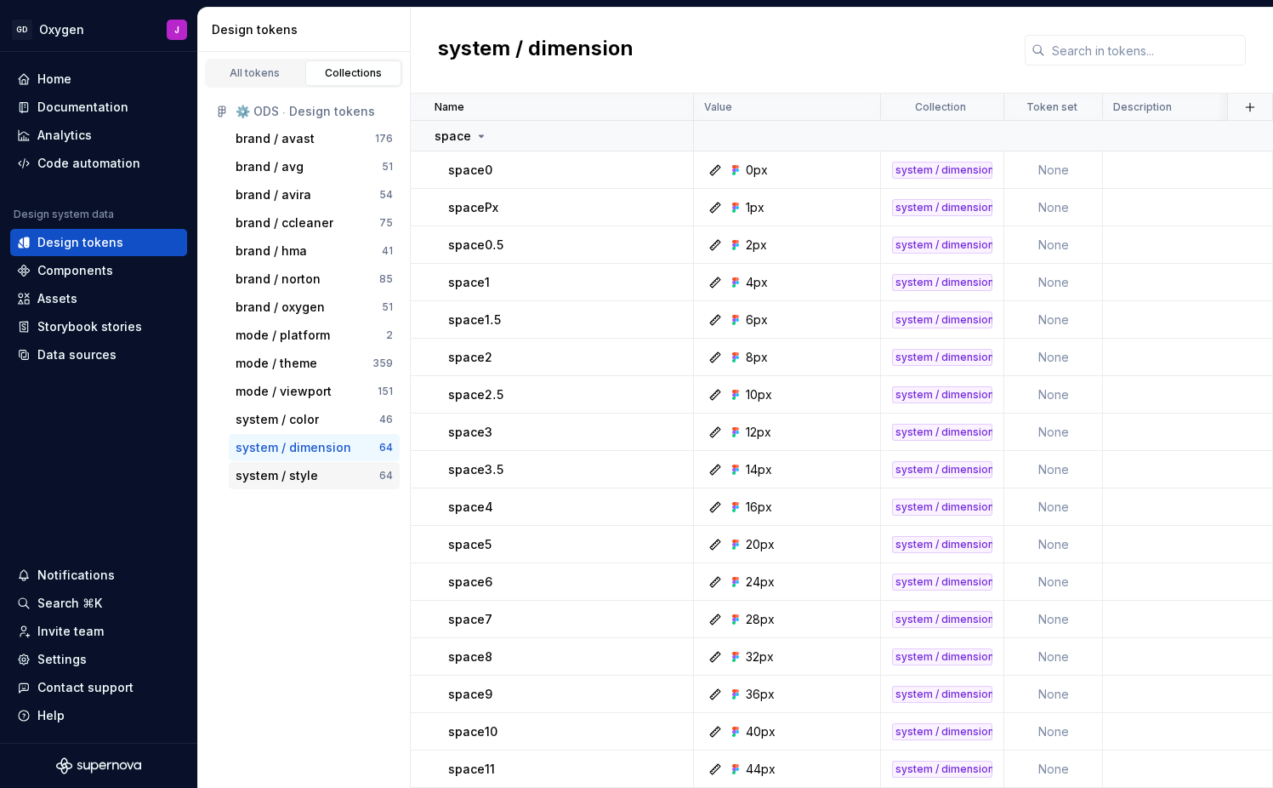
click at [296, 479] on div "system / style" at bounding box center [277, 475] width 83 height 17
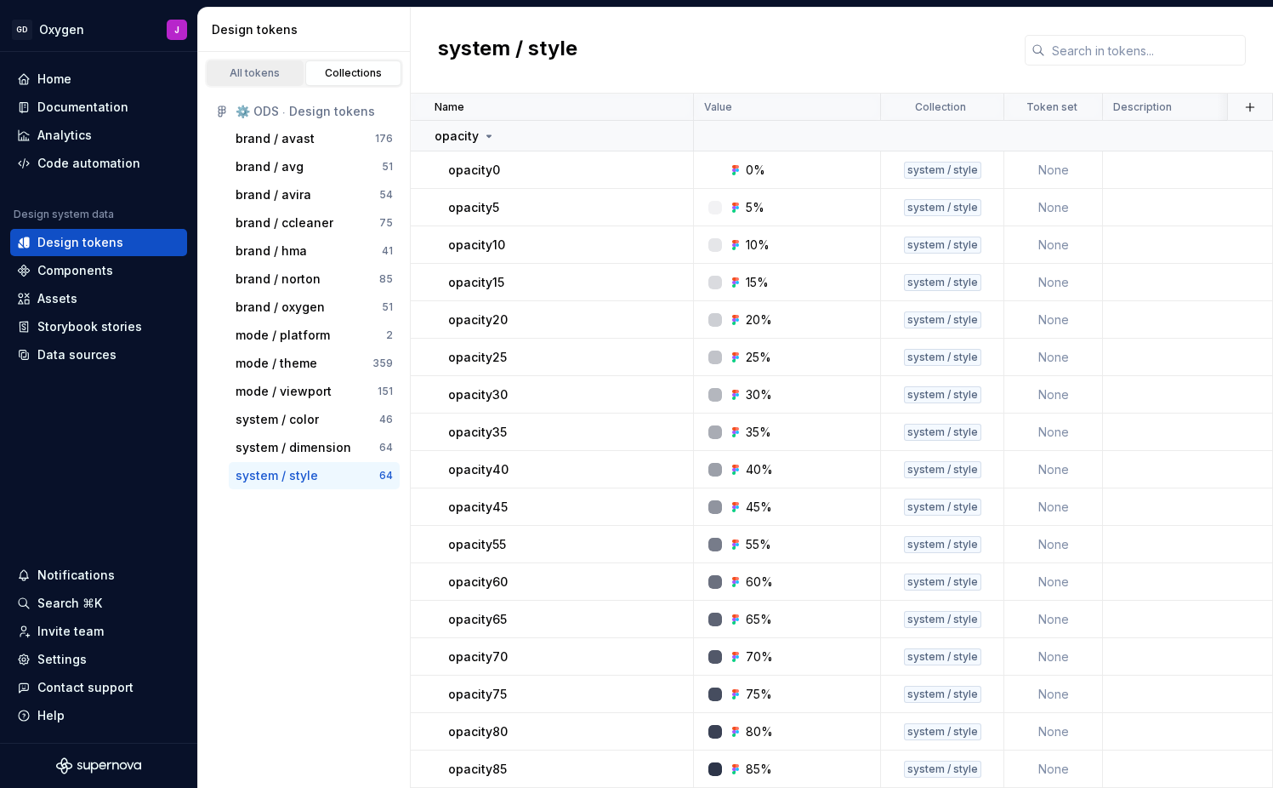
click at [270, 77] on div "All tokens" at bounding box center [255, 73] width 85 height 14
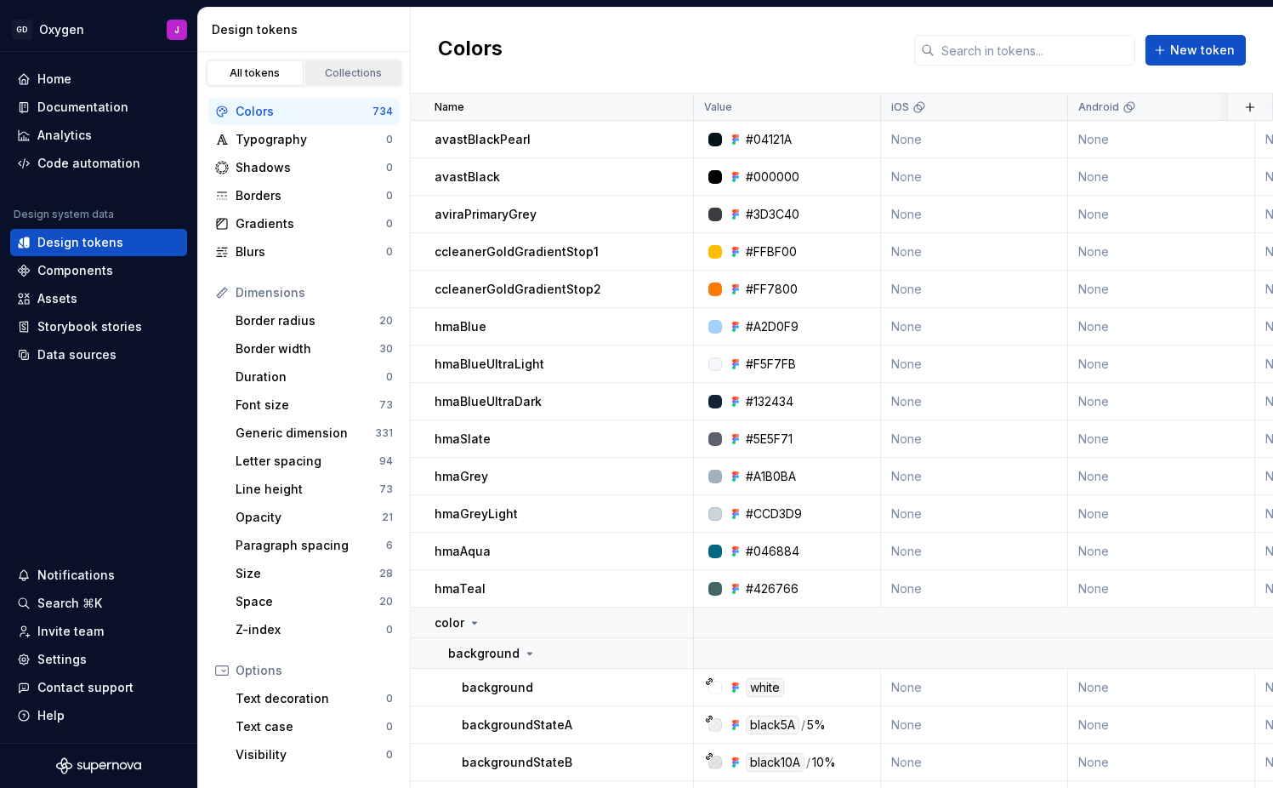
click at [342, 72] on div "Collections" at bounding box center [353, 73] width 85 height 14
